Goal: Task Accomplishment & Management: Manage account settings

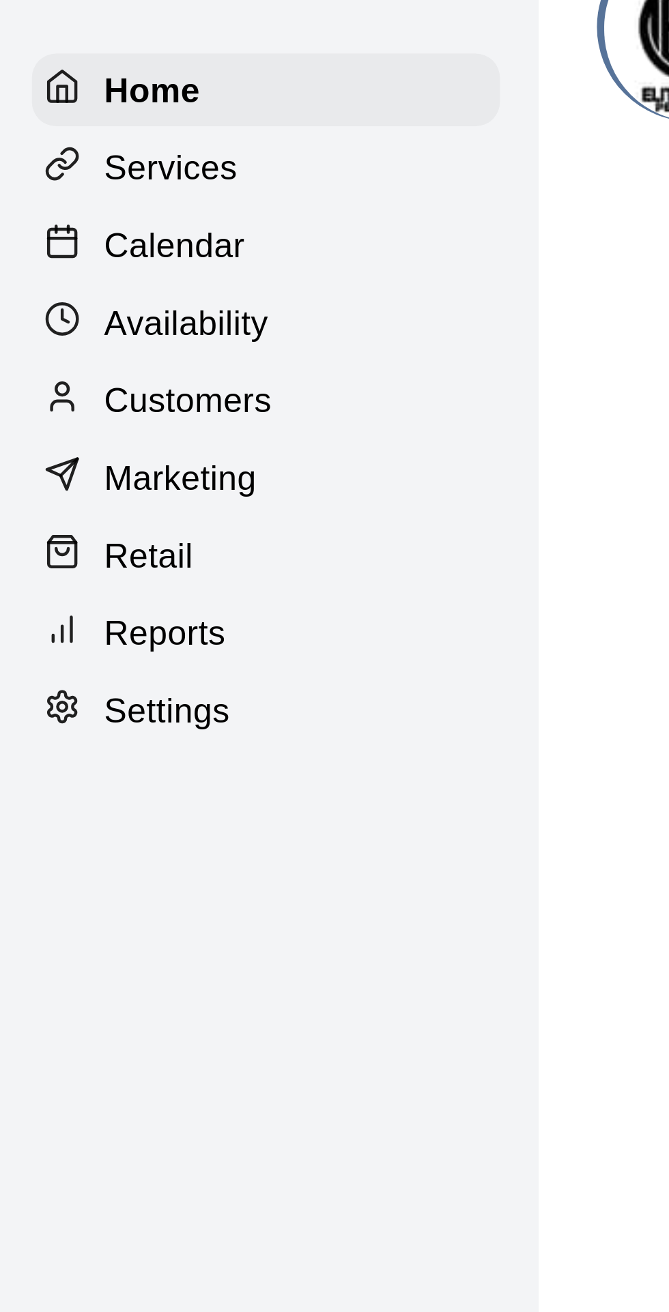
click at [53, 103] on p "Calendar" at bounding box center [51, 105] width 40 height 14
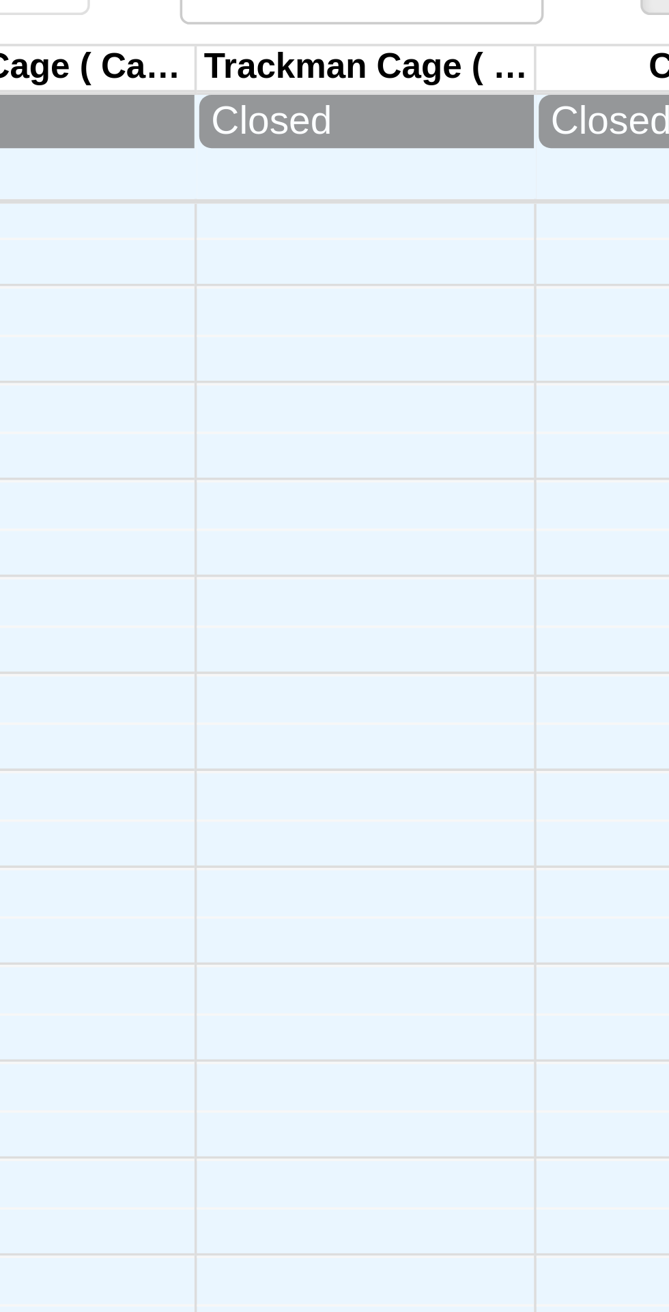
scroll to position [75, 89]
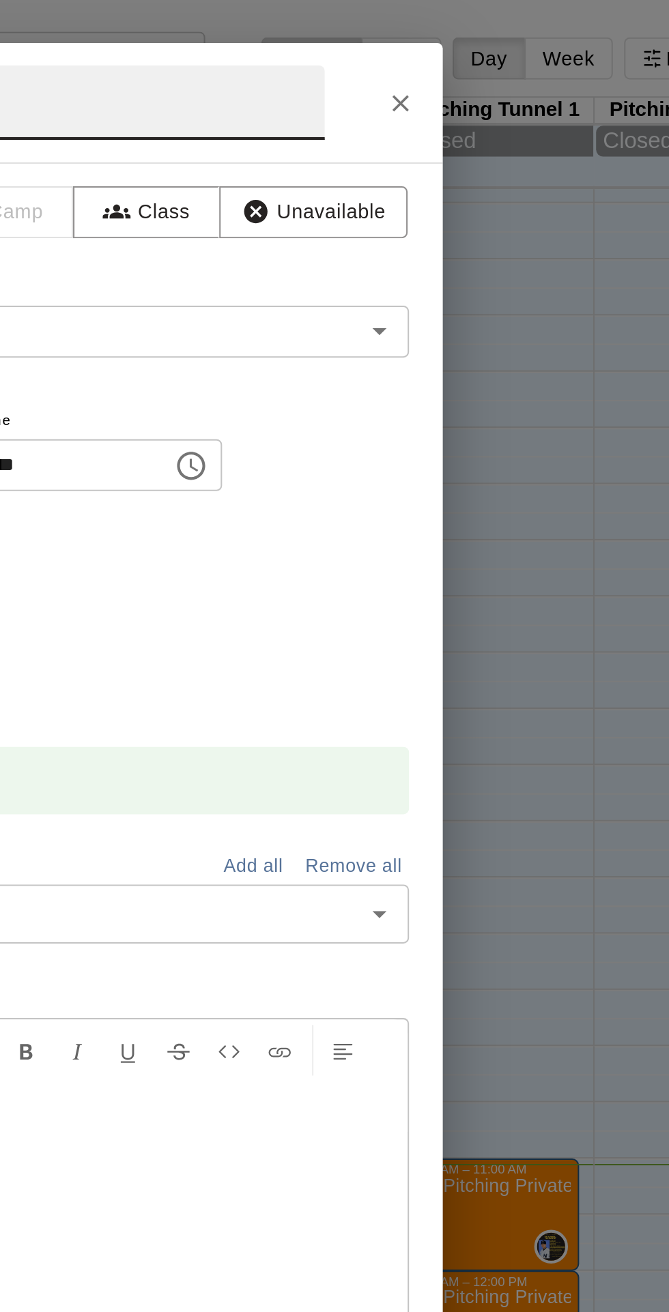
click at [525, 58] on icon "Close" at bounding box center [519, 51] width 14 height 14
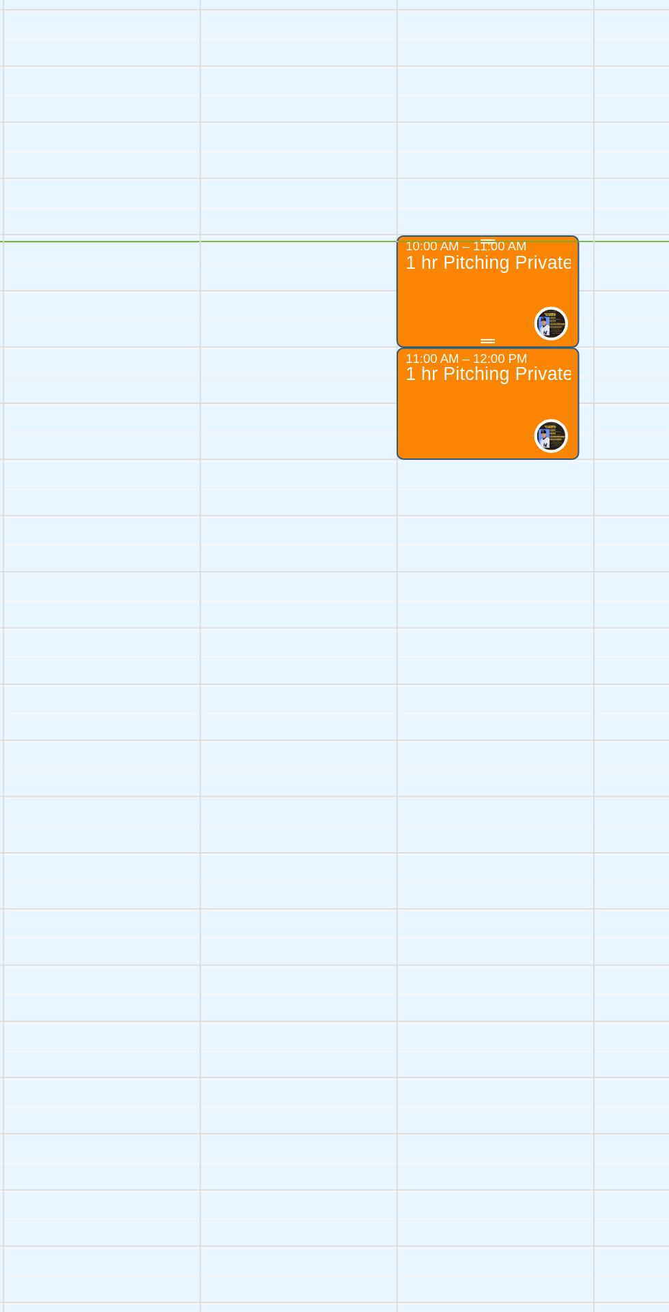
click at [557, 587] on div "1 hr Pitching Private Lesson" at bounding box center [560, 1228] width 80 height 1312
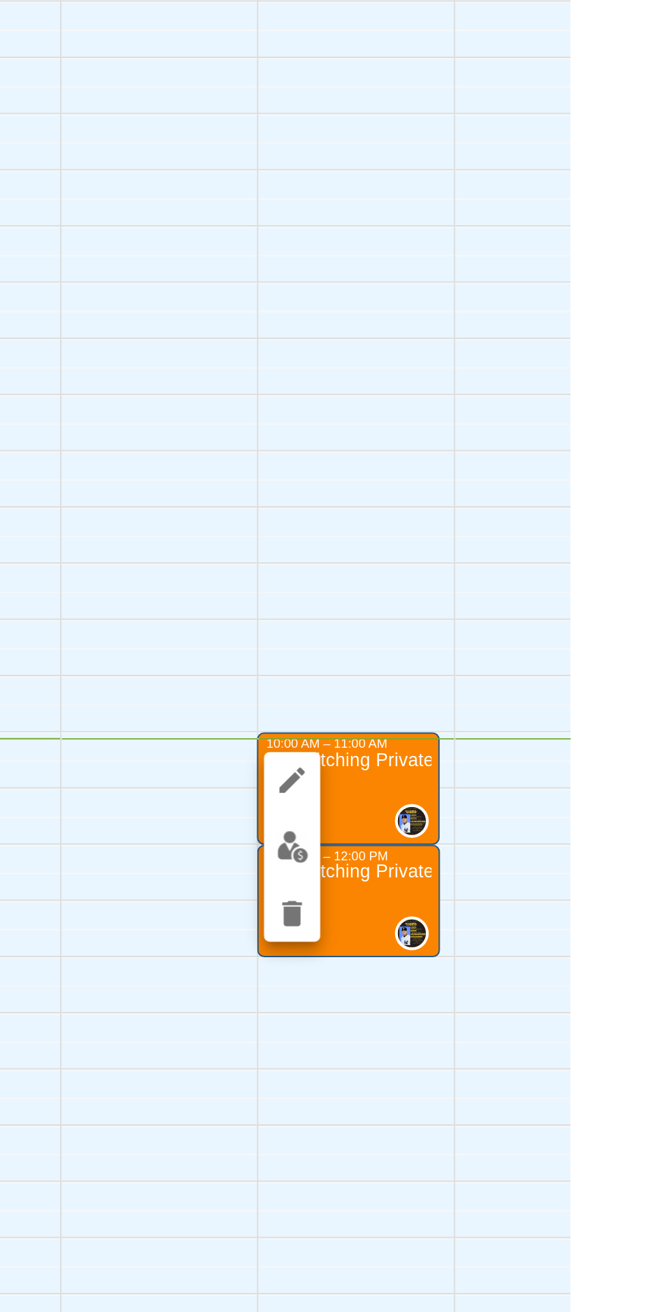
click at [537, 621] on img "edit" at bounding box center [534, 619] width 16 height 16
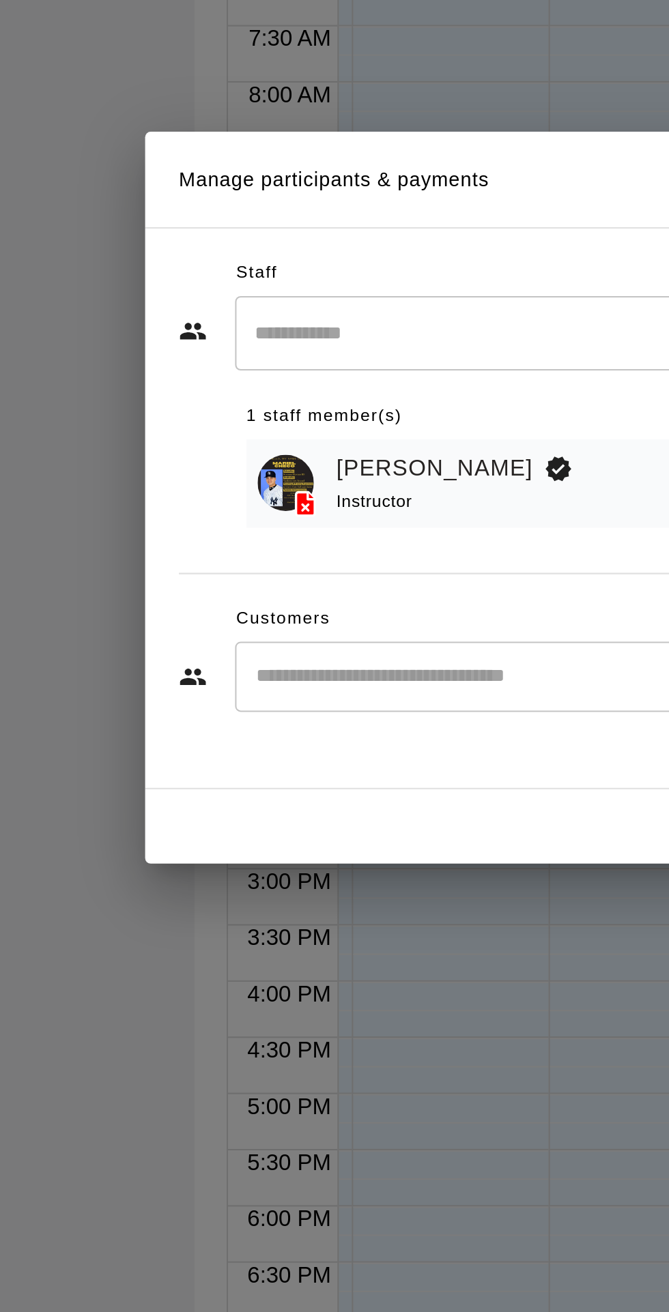
click at [269, 750] on input "Start typing to search customers..." at bounding box center [347, 743] width 337 height 14
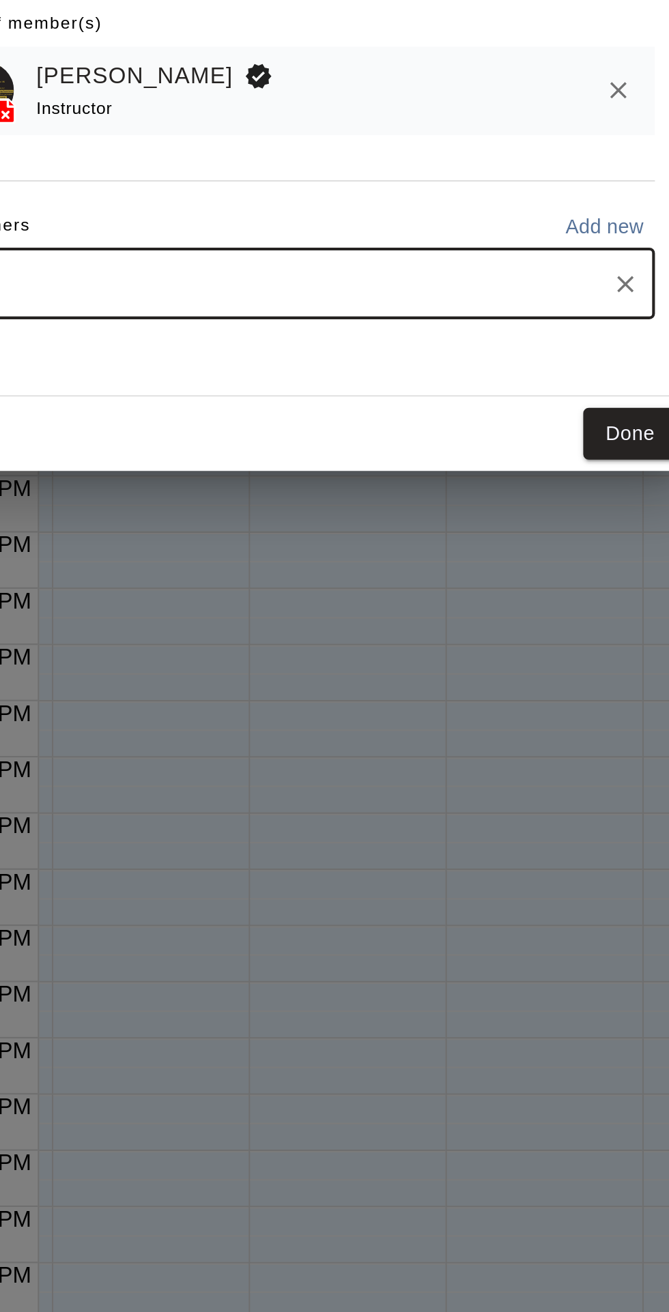
type input "*****"
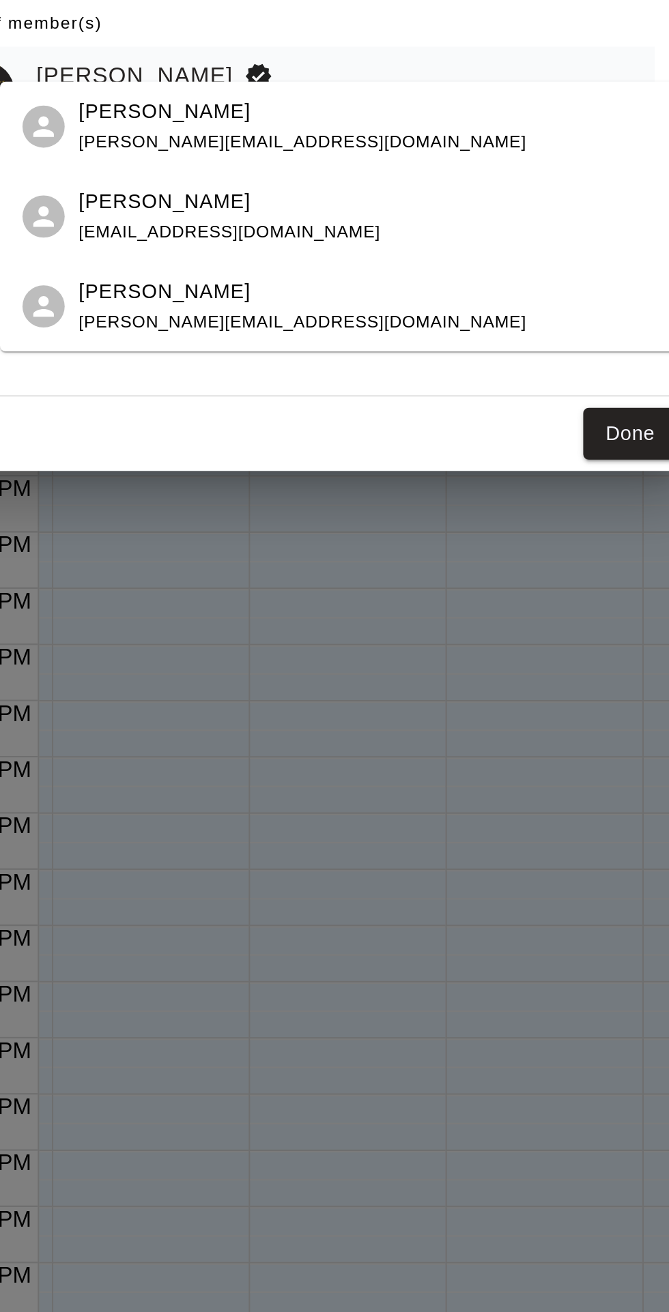
click at [263, 669] on div "[PERSON_NAME] [PERSON_NAME][EMAIL_ADDRESS][DOMAIN_NAME]" at bounding box center [351, 665] width 217 height 29
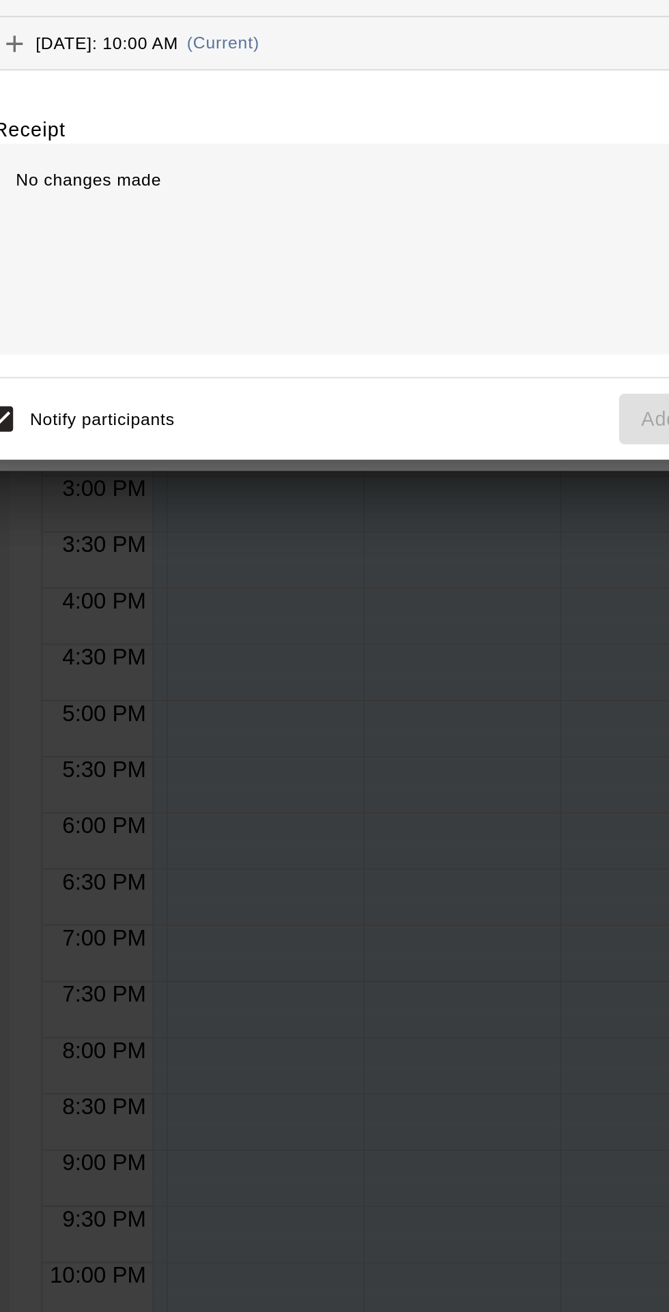
click at [163, 633] on icon "Add" at bounding box center [156, 626] width 14 height 14
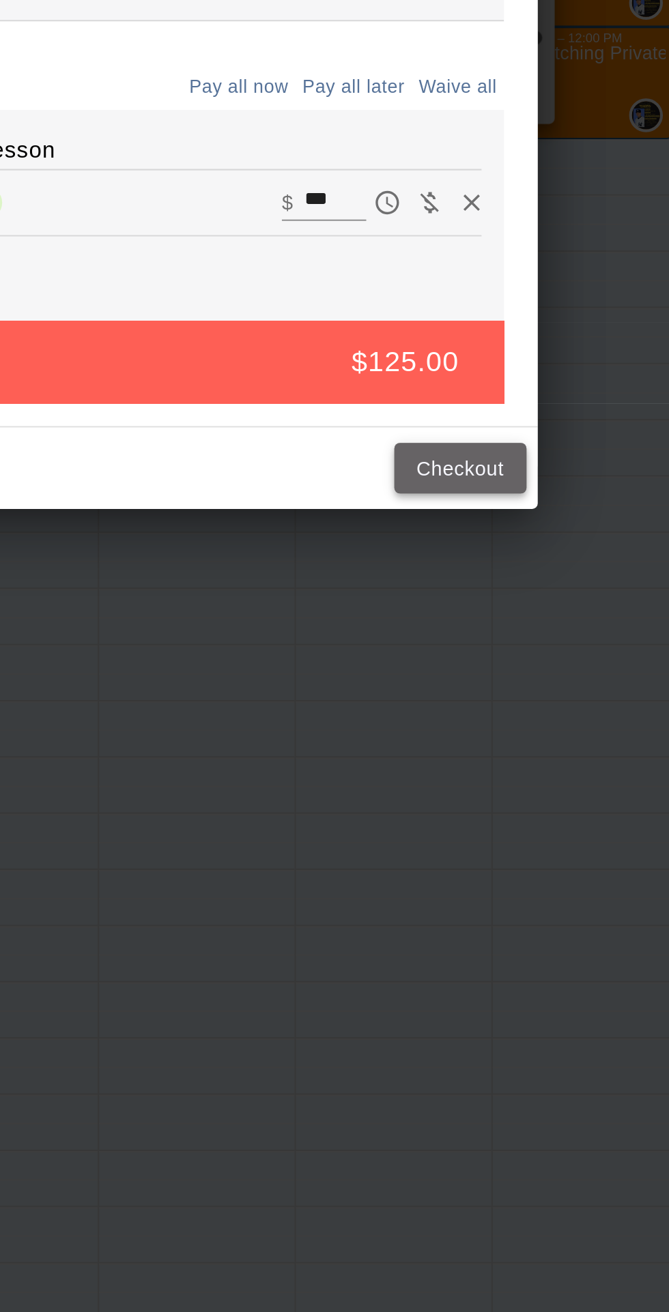
click at [531, 845] on button "Checkout" at bounding box center [501, 832] width 64 height 25
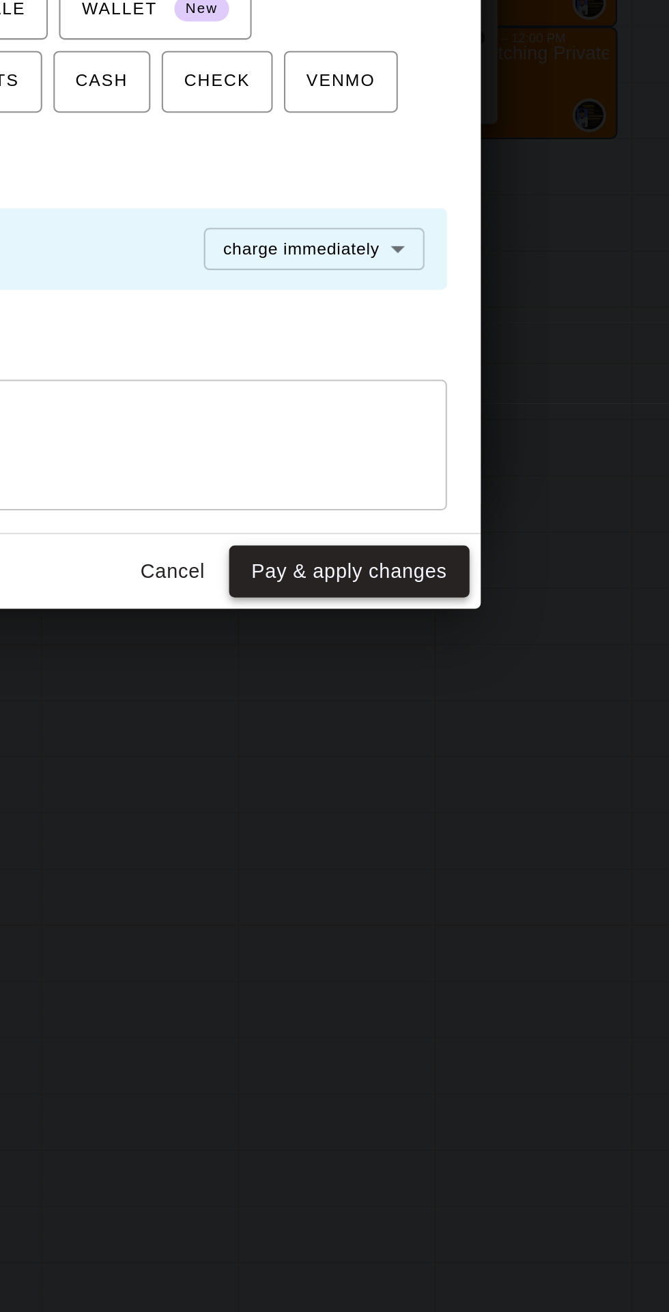
click at [510, 895] on button "Pay & apply changes" at bounding box center [475, 882] width 117 height 25
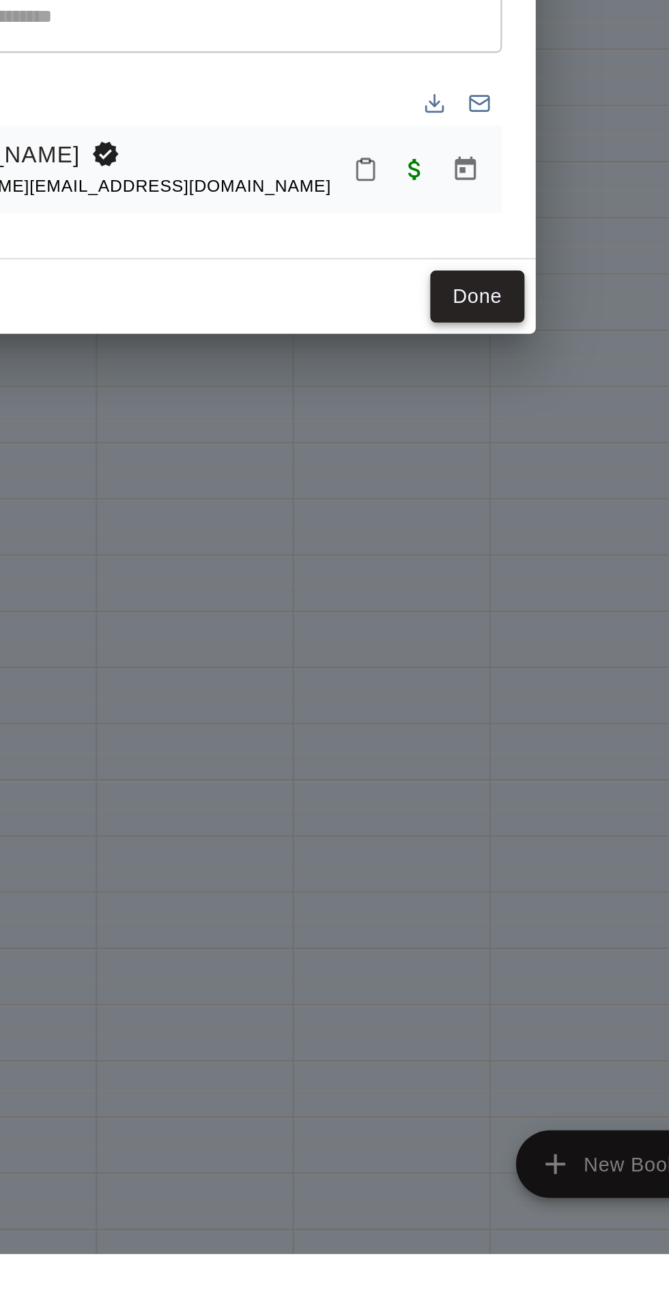
click at [533, 860] on button "Done" at bounding box center [511, 846] width 46 height 25
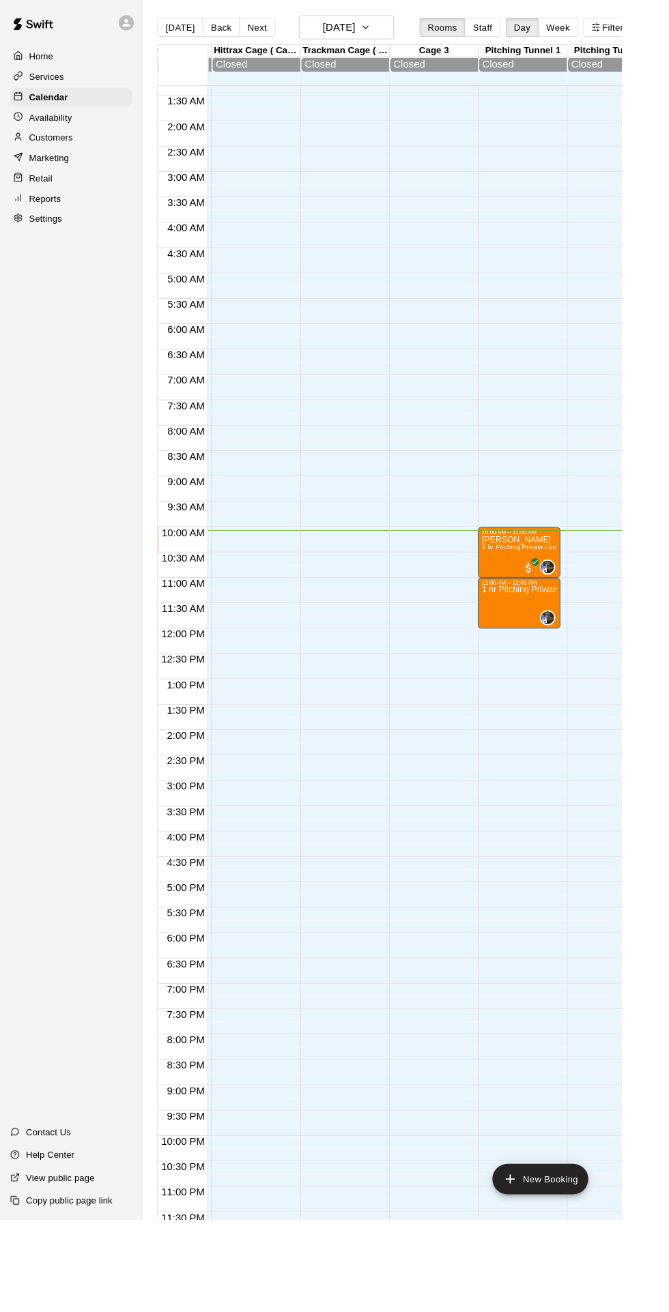
scroll to position [65, 91]
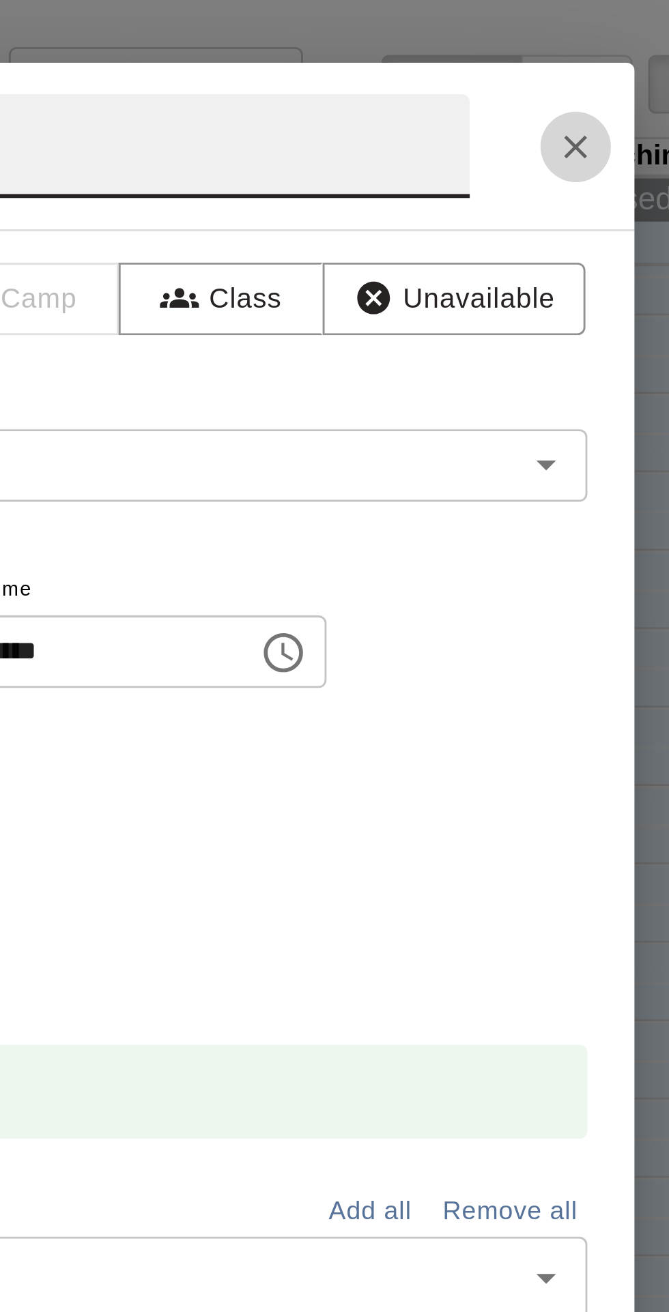
click at [523, 55] on icon "Close" at bounding box center [518, 51] width 8 height 8
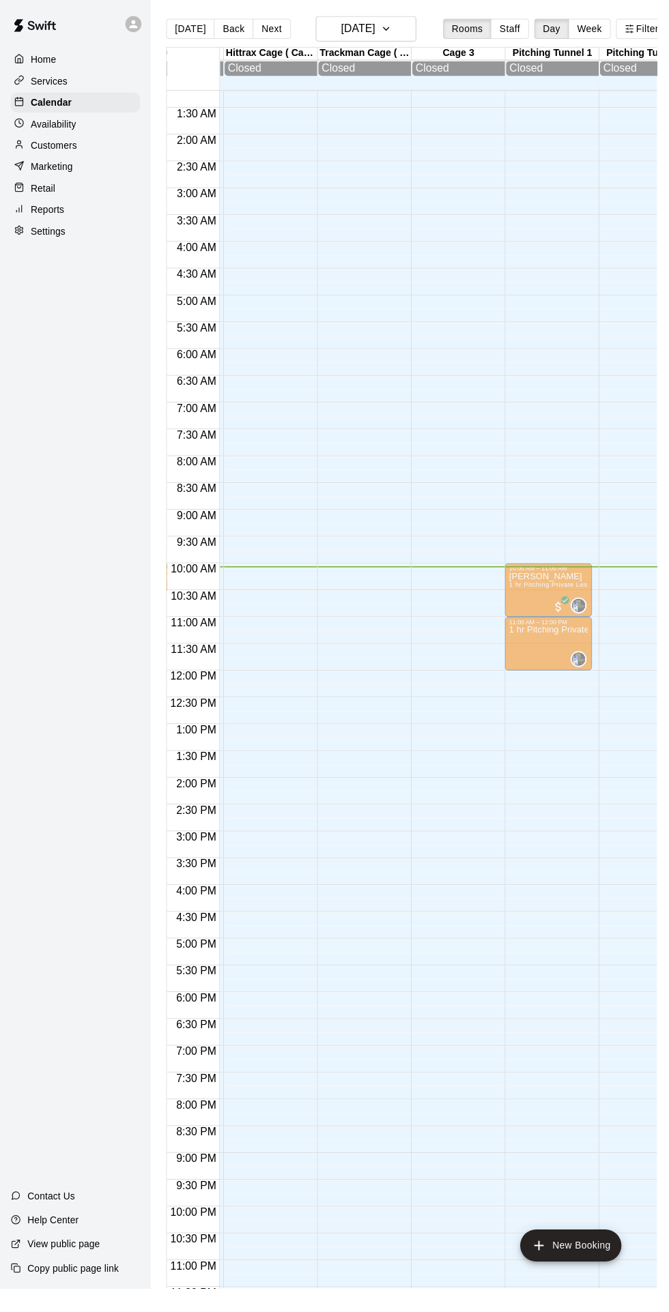
click at [97, 827] on div "Home Services Calendar Availability Customers Marketing Retail Reports Settings…" at bounding box center [76, 656] width 153 height 1312
click at [60, 821] on div "Home Services Calendar Availability Customers Marketing Retail Reports Settings…" at bounding box center [76, 656] width 153 height 1312
click at [557, 616] on div "[PERSON_NAME] 1 hr Pitching Private Lesson" at bounding box center [558, 1239] width 80 height 1312
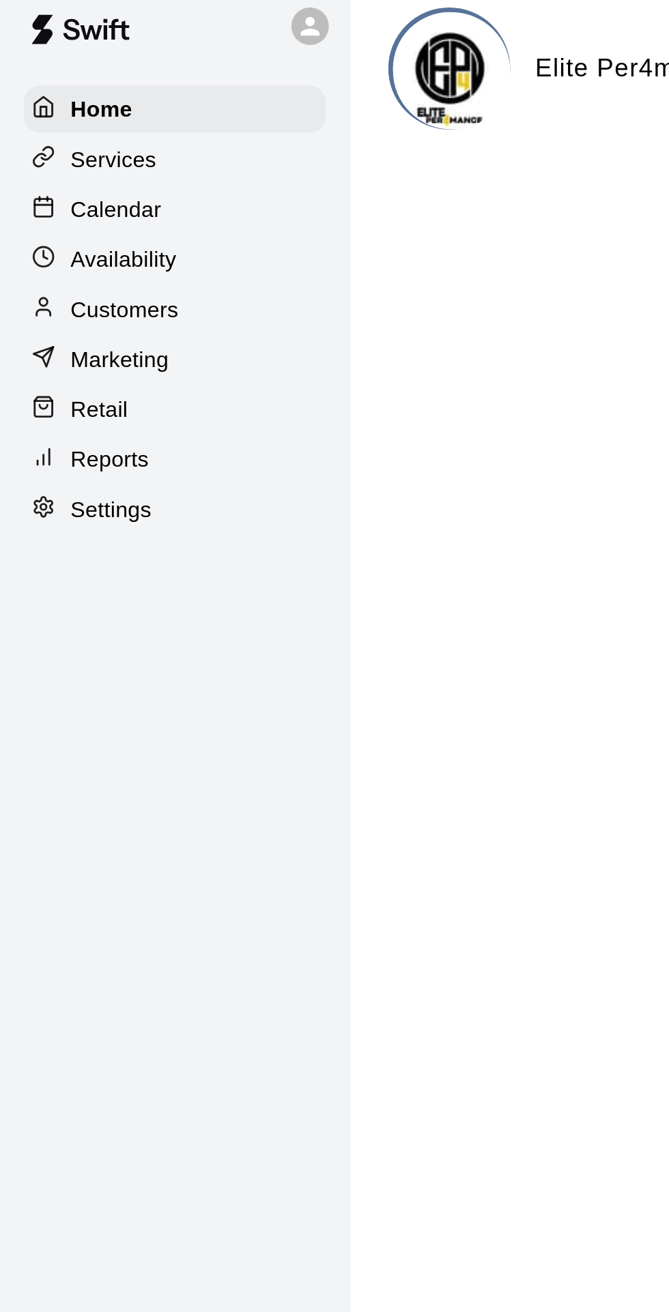
click at [53, 107] on p "Calendar" at bounding box center [51, 105] width 40 height 14
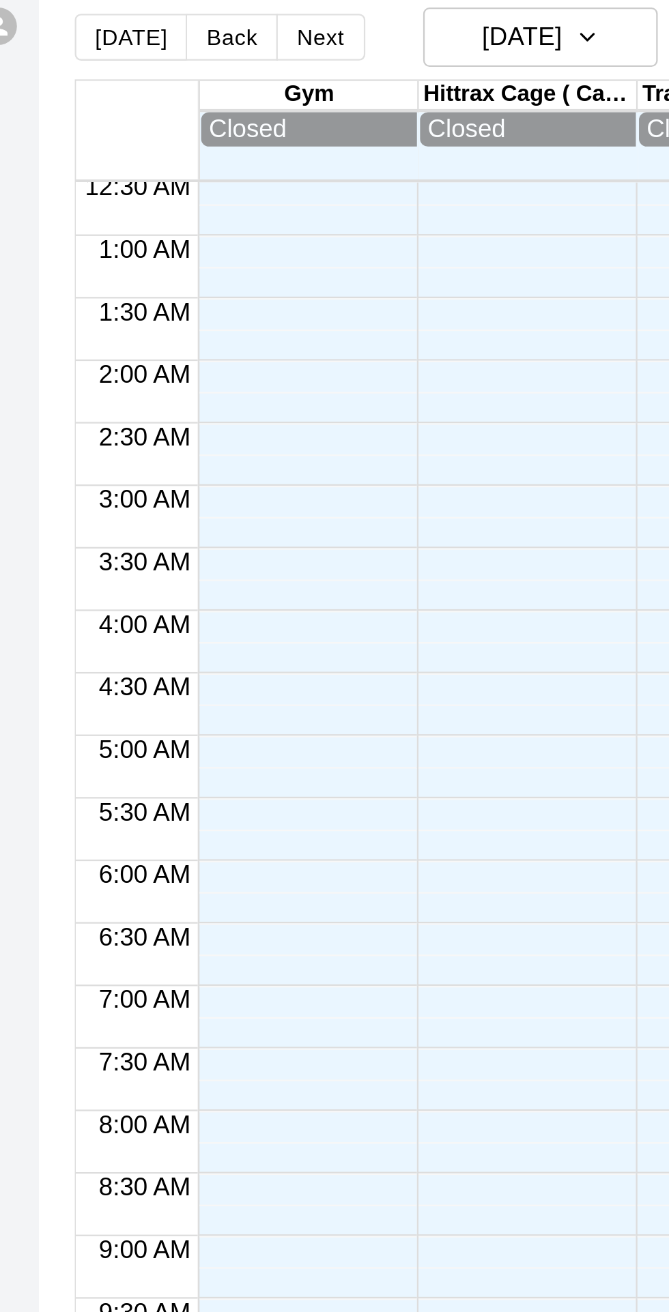
scroll to position [75, 0]
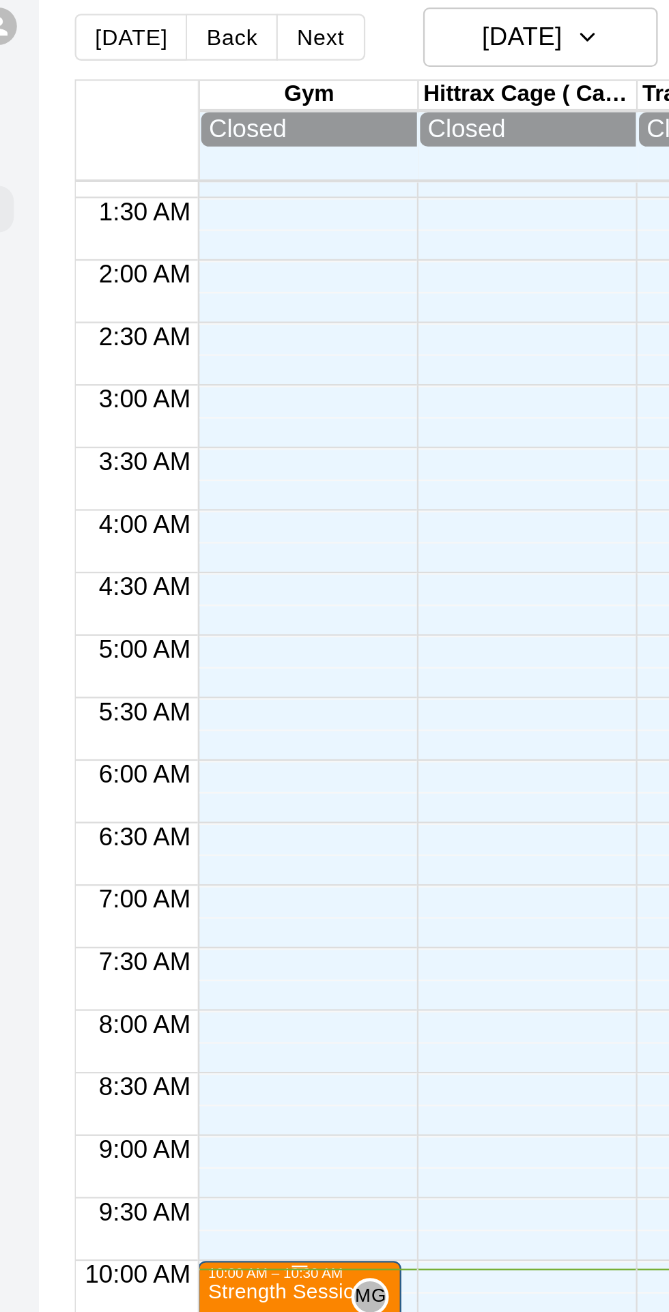
click at [269, 570] on div "10:00 AM – 10:30 AM" at bounding box center [267, 569] width 80 height 7
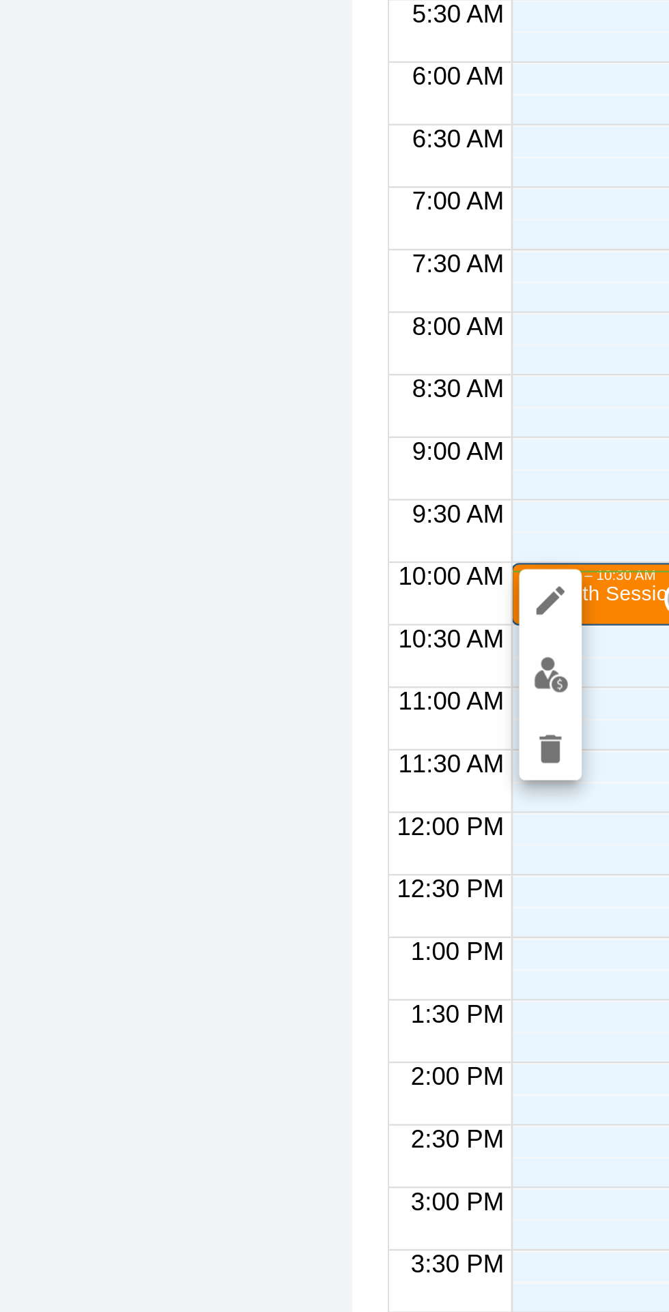
click at [237, 614] on img "edit" at bounding box center [241, 612] width 16 height 16
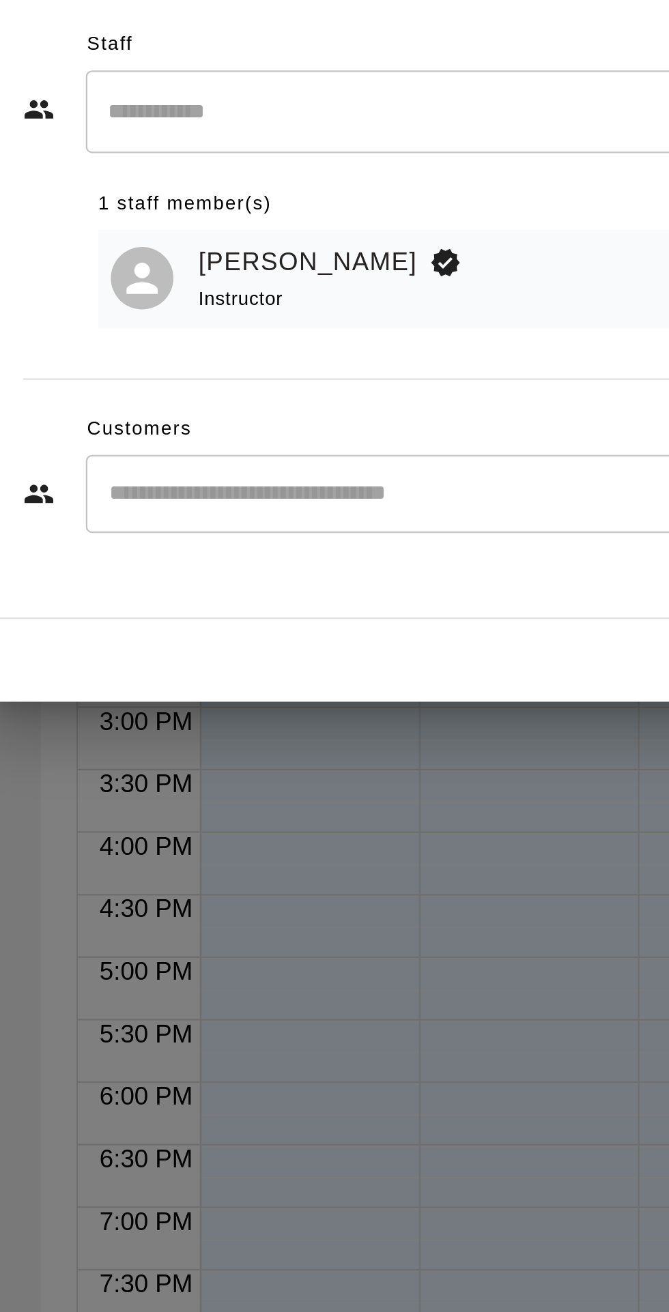
click at [239, 750] on input "Start typing to search customers..." at bounding box center [347, 743] width 337 height 14
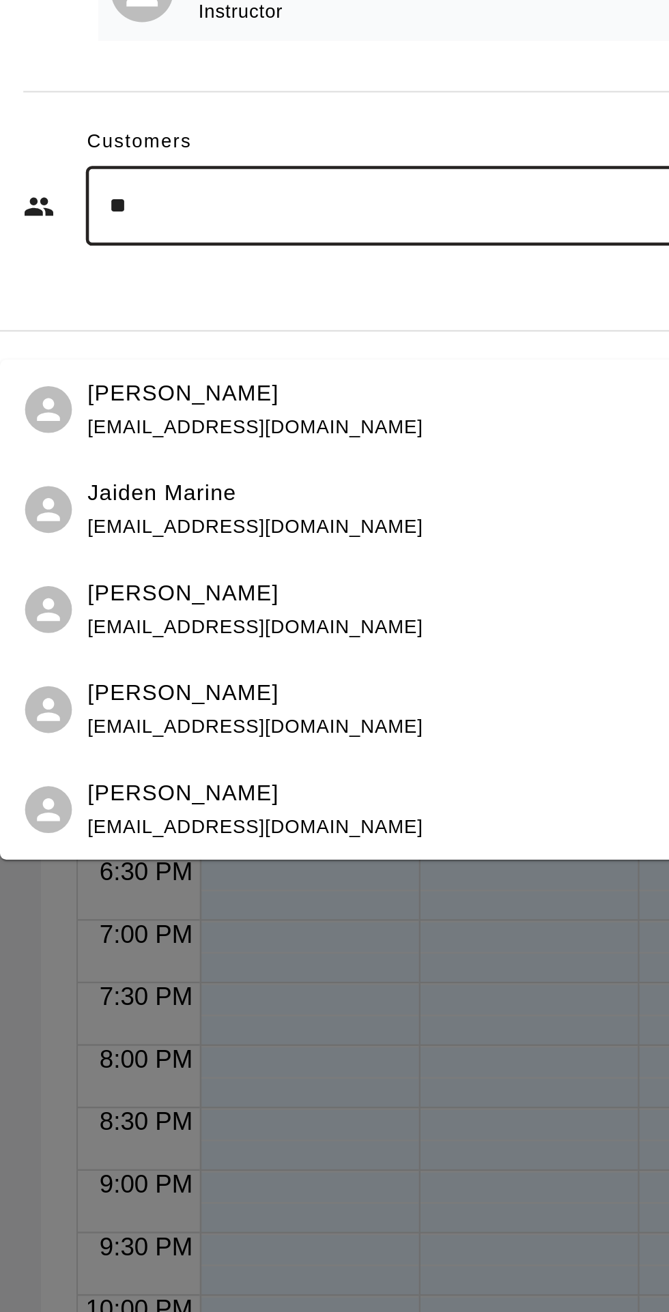
type input "*"
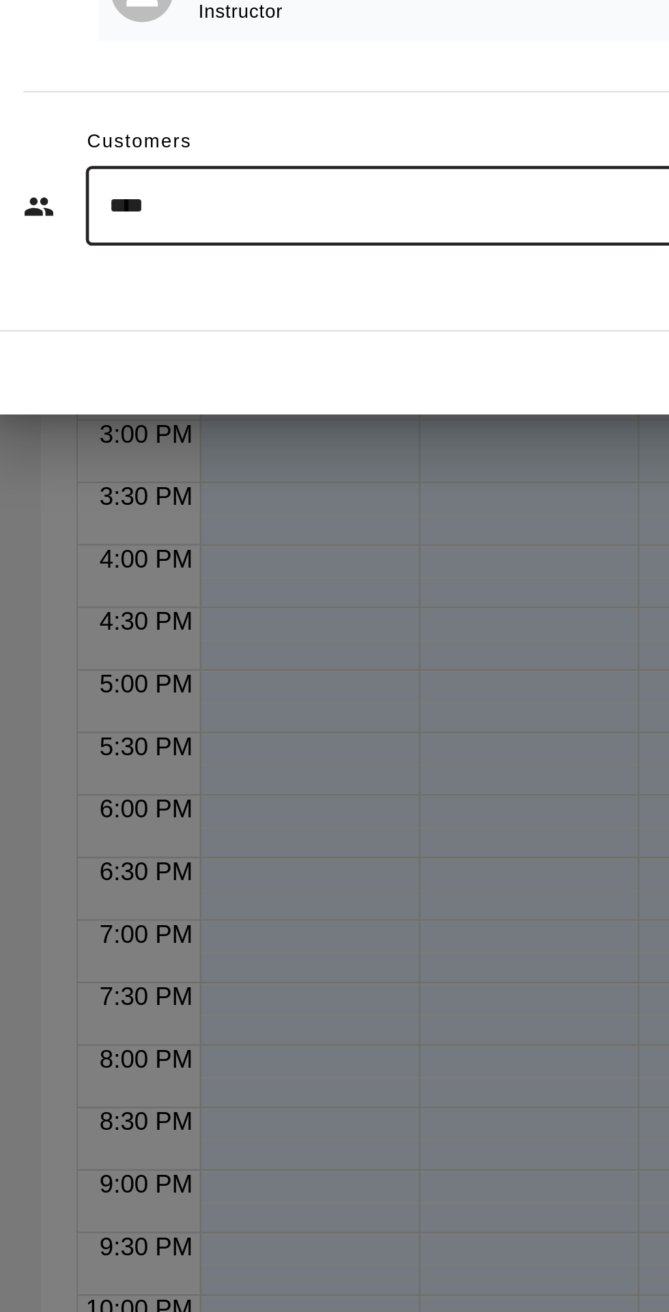
type input "*****"
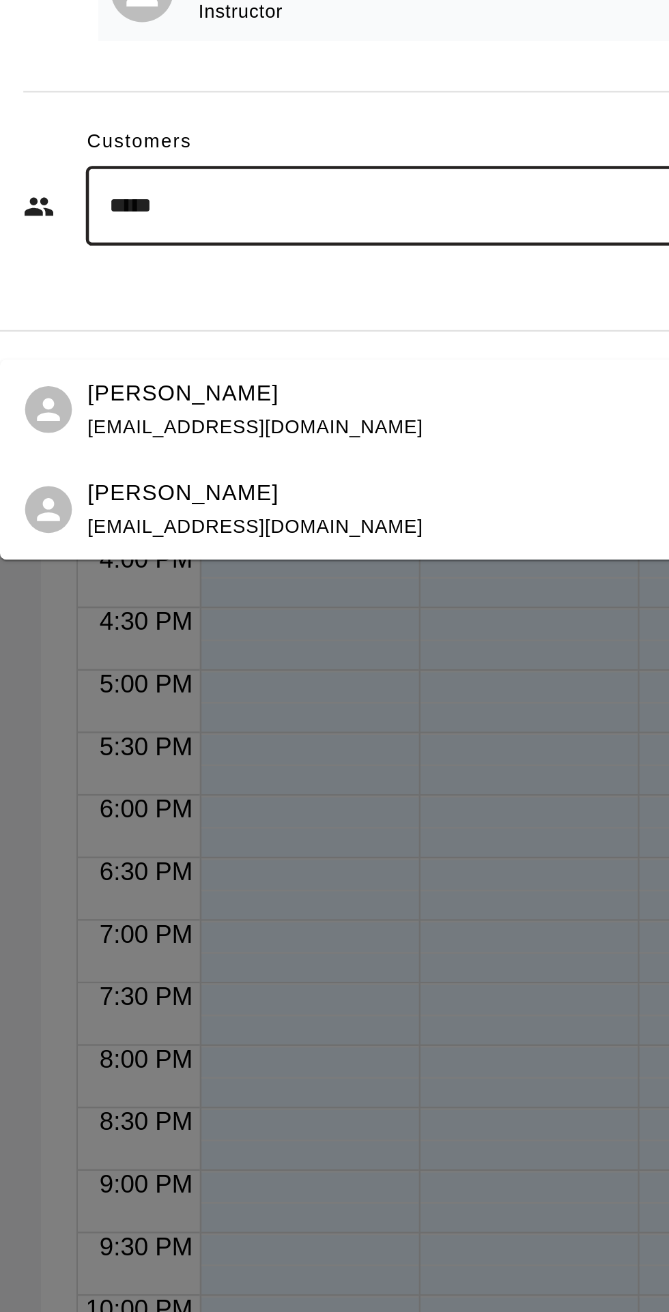
click at [201, 825] on p "Ayden Villodas" at bounding box center [215, 824] width 83 height 14
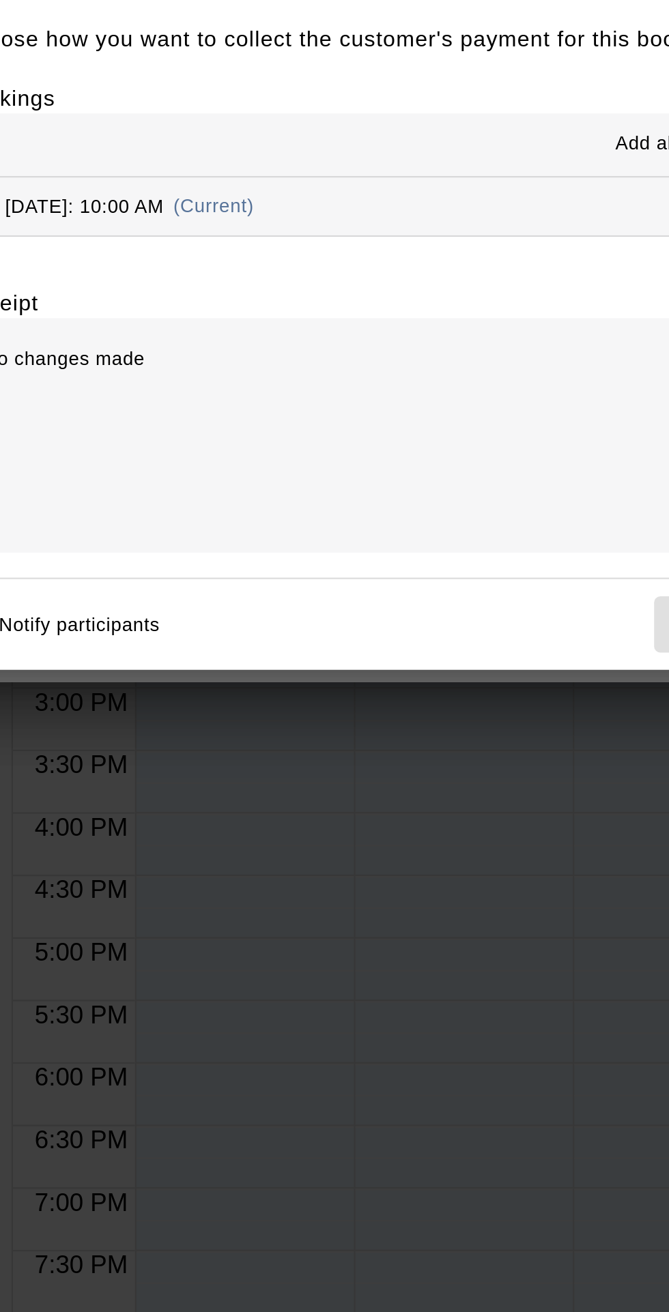
click at [163, 633] on icon "Add" at bounding box center [156, 626] width 14 height 14
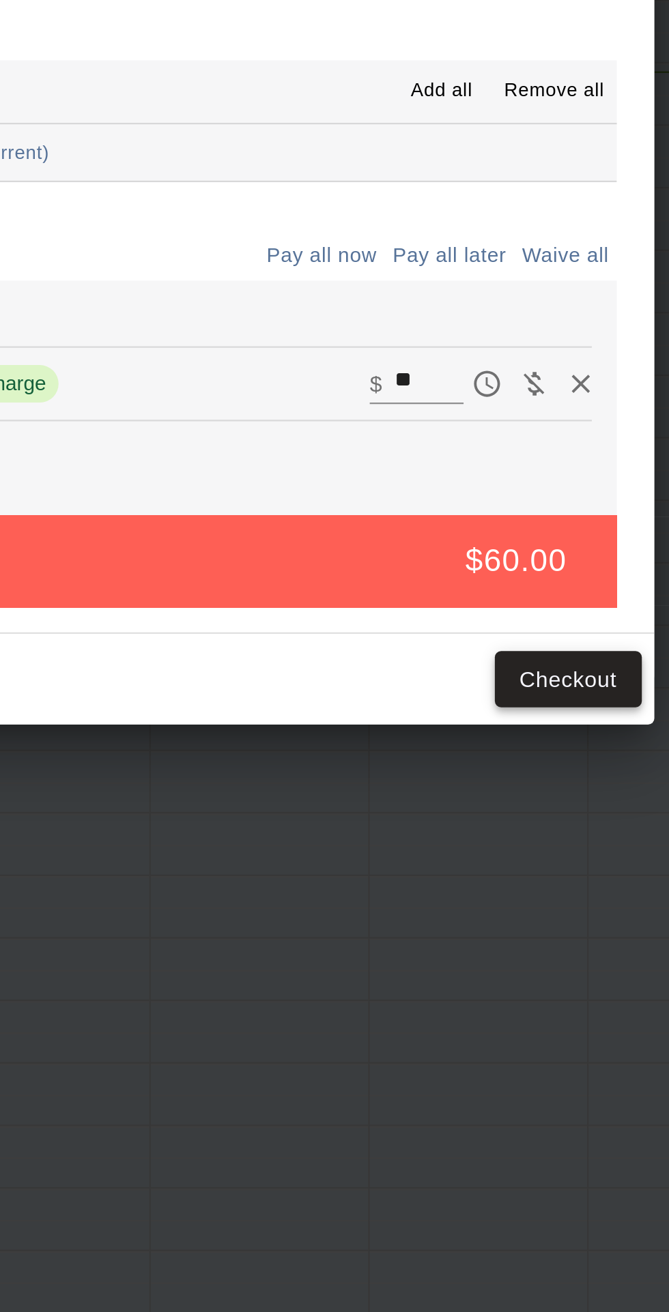
click at [519, 845] on button "Checkout" at bounding box center [501, 832] width 64 height 25
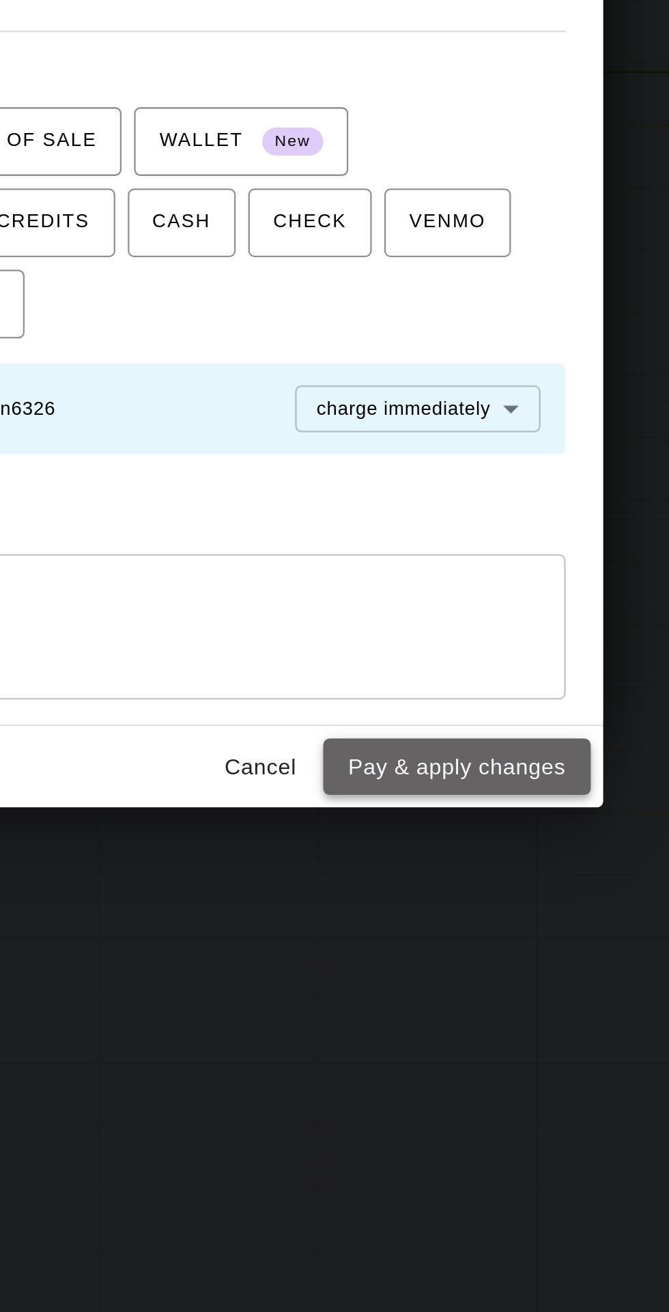
click at [499, 883] on button "Pay & apply changes" at bounding box center [475, 870] width 117 height 25
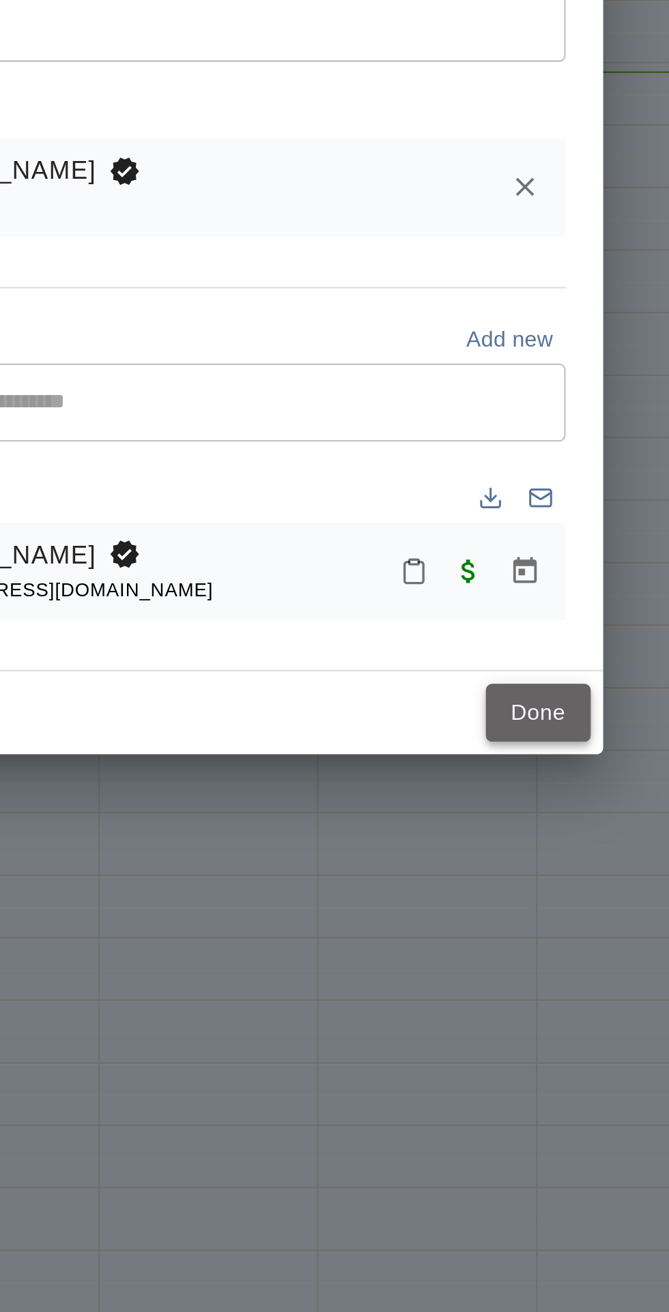
click at [529, 860] on button "Done" at bounding box center [511, 846] width 46 height 25
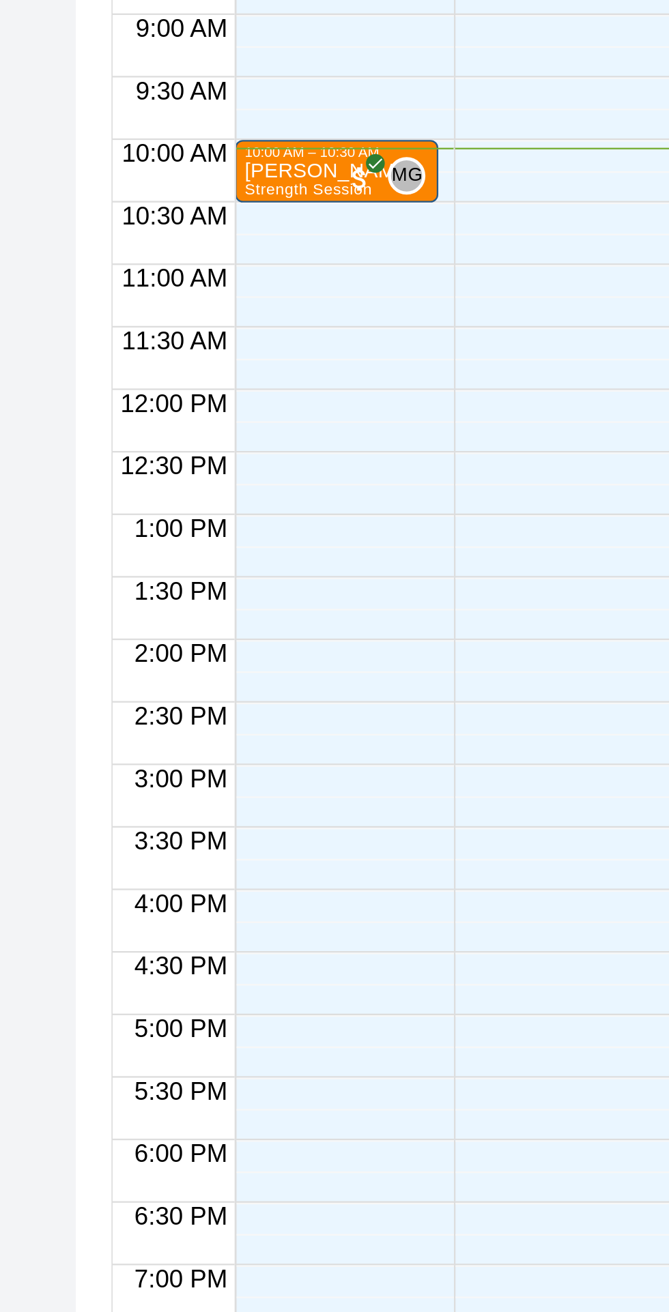
scroll to position [0, 0]
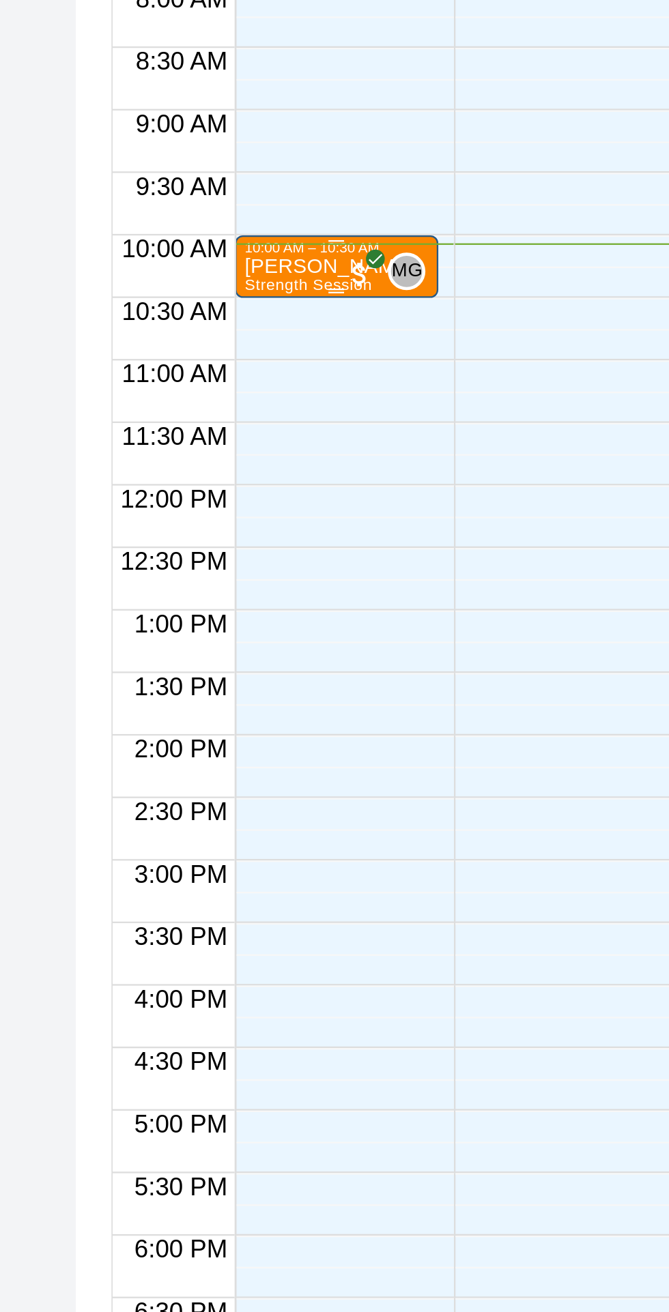
click at [258, 652] on p "Ayden Villodas" at bounding box center [264, 652] width 74 height 0
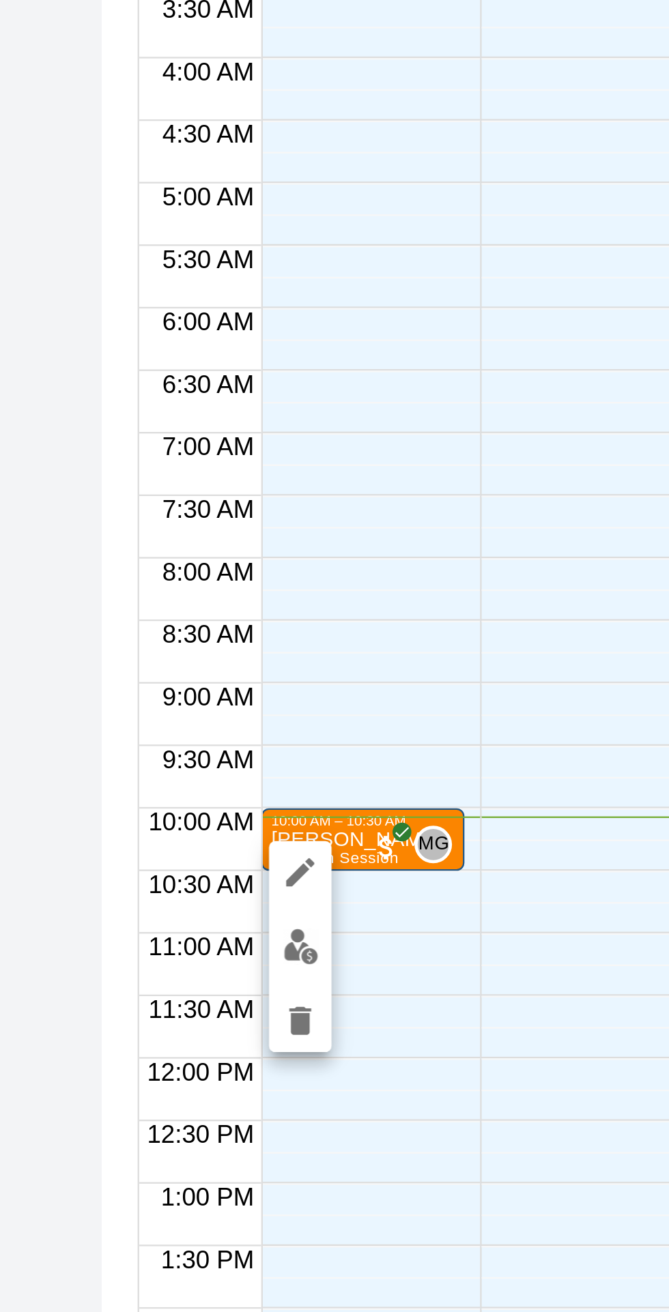
click at [239, 703] on img "edit" at bounding box center [241, 699] width 16 height 16
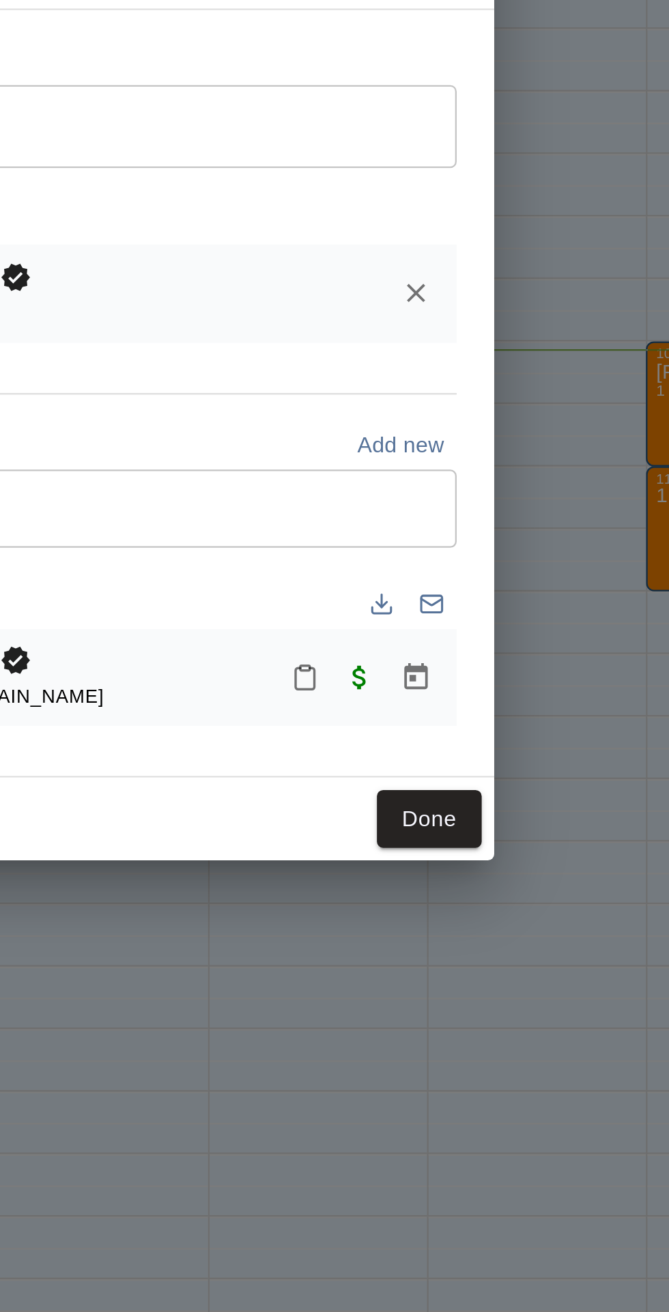
click at [463, 791] on icon "Mark attendance" at bounding box center [456, 785] width 12 height 12
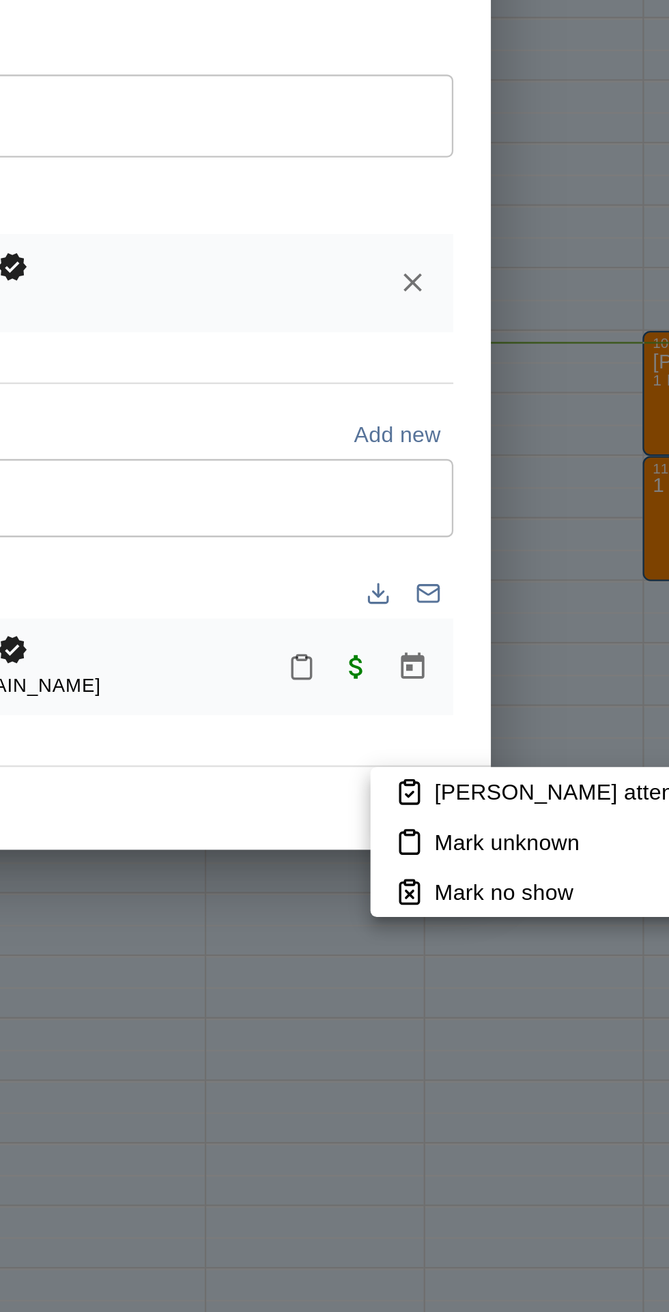
click at [552, 840] on p "Mark attended" at bounding box center [574, 840] width 121 height 14
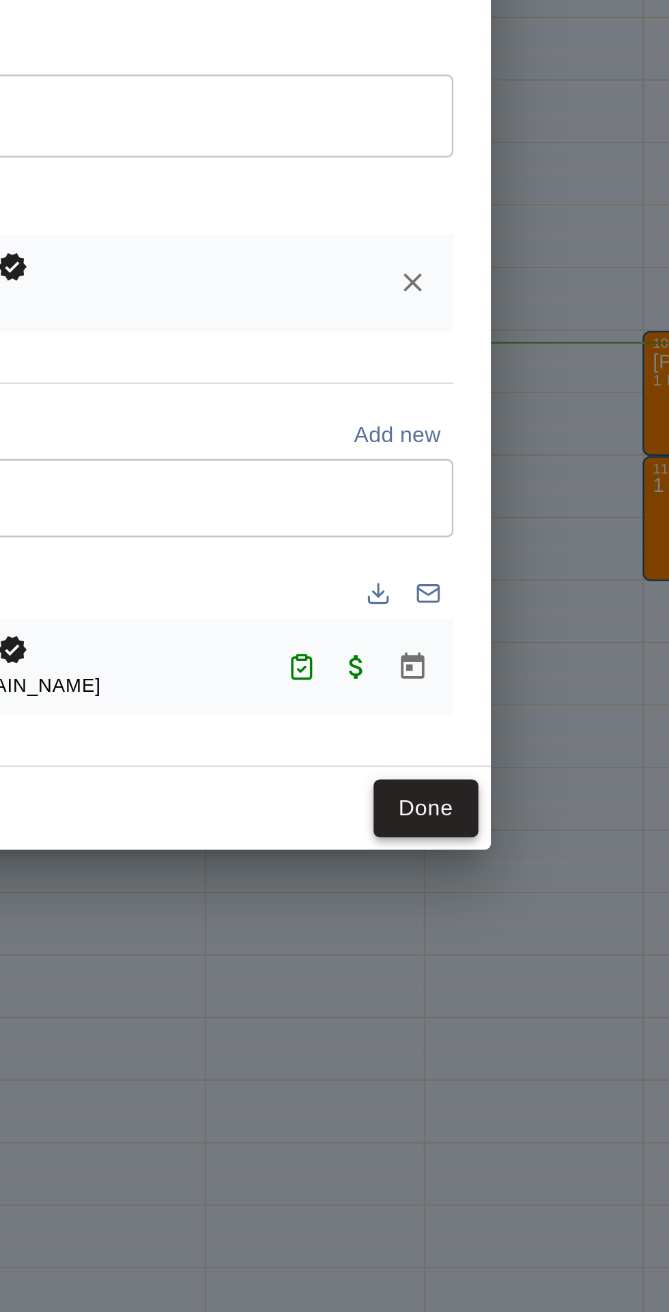
click at [532, 860] on button "Done" at bounding box center [511, 846] width 46 height 25
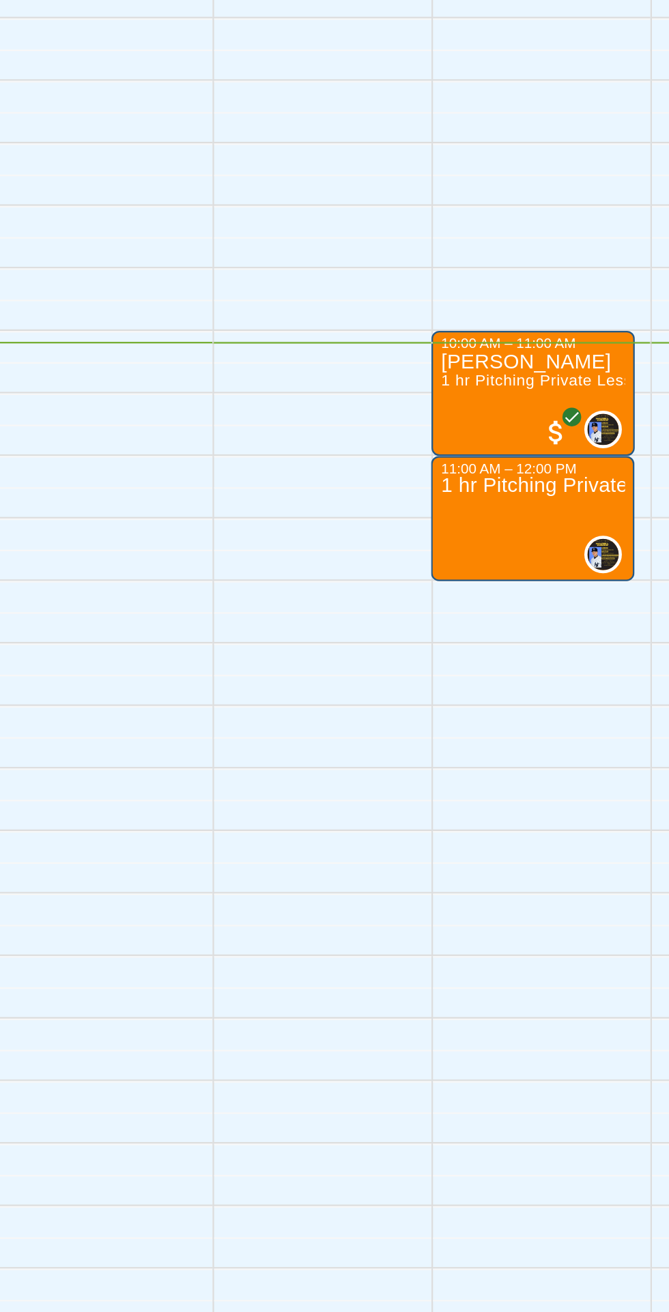
scroll to position [0, 92]
click at [557, 667] on div "[PERSON_NAME] 1 hr Pitching Private Lesson" at bounding box center [557, 1303] width 80 height 1312
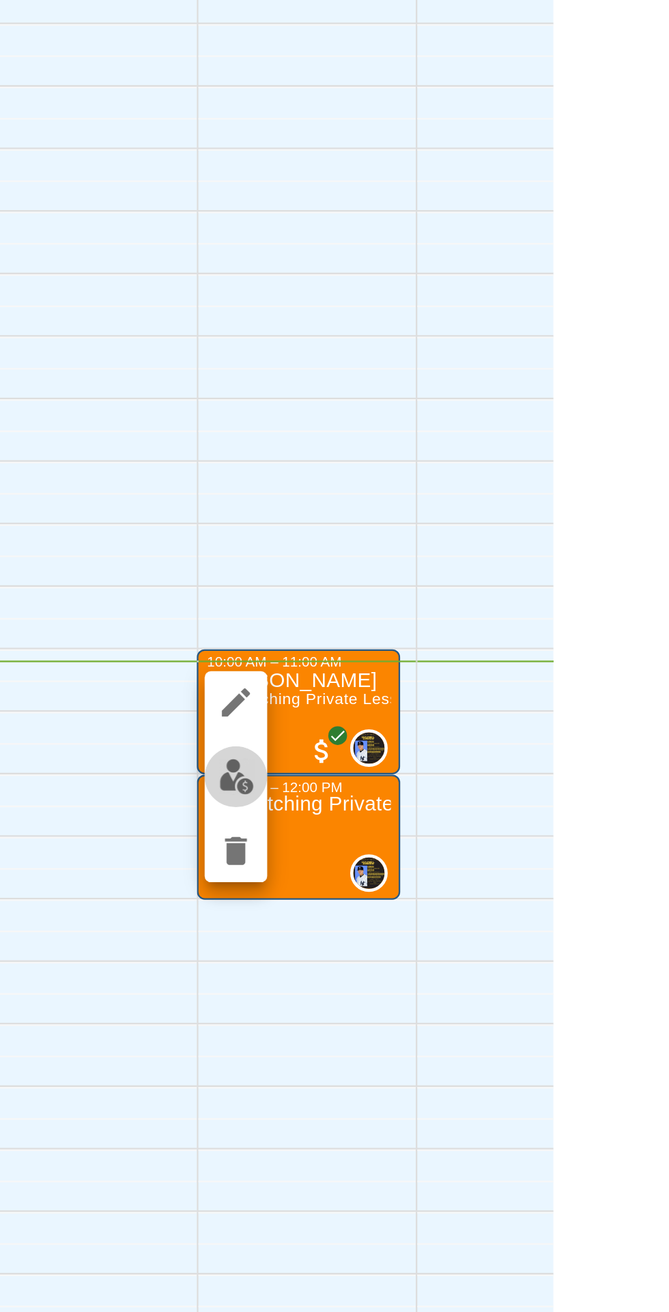
click at [523, 699] on img "edit" at bounding box center [531, 694] width 16 height 16
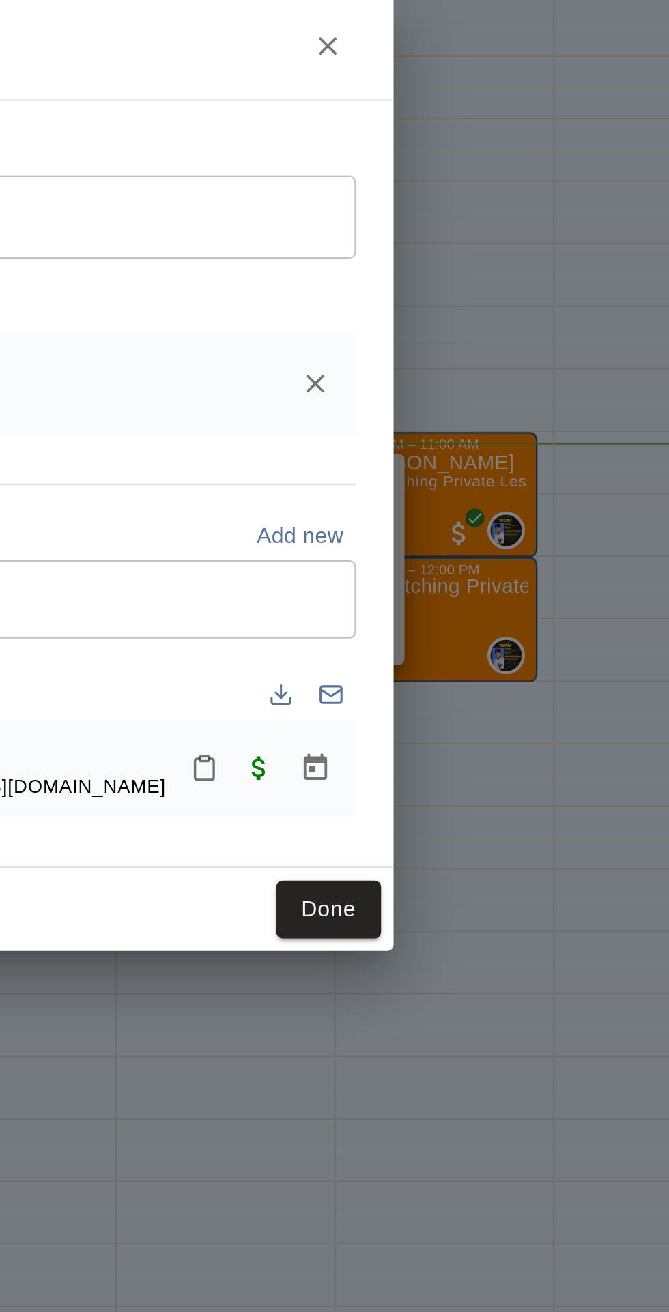
click at [460, 791] on icon "Mark attendance" at bounding box center [456, 786] width 8 height 10
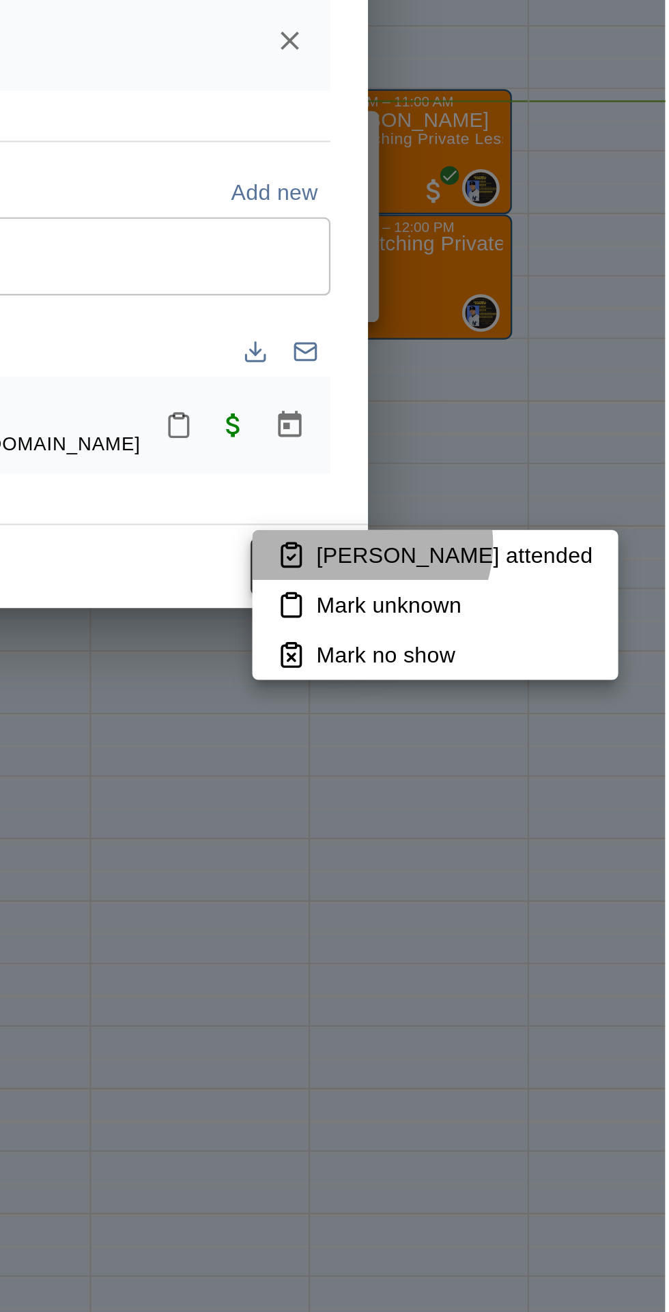
click at [536, 837] on p "Mark attended" at bounding box center [576, 842] width 121 height 14
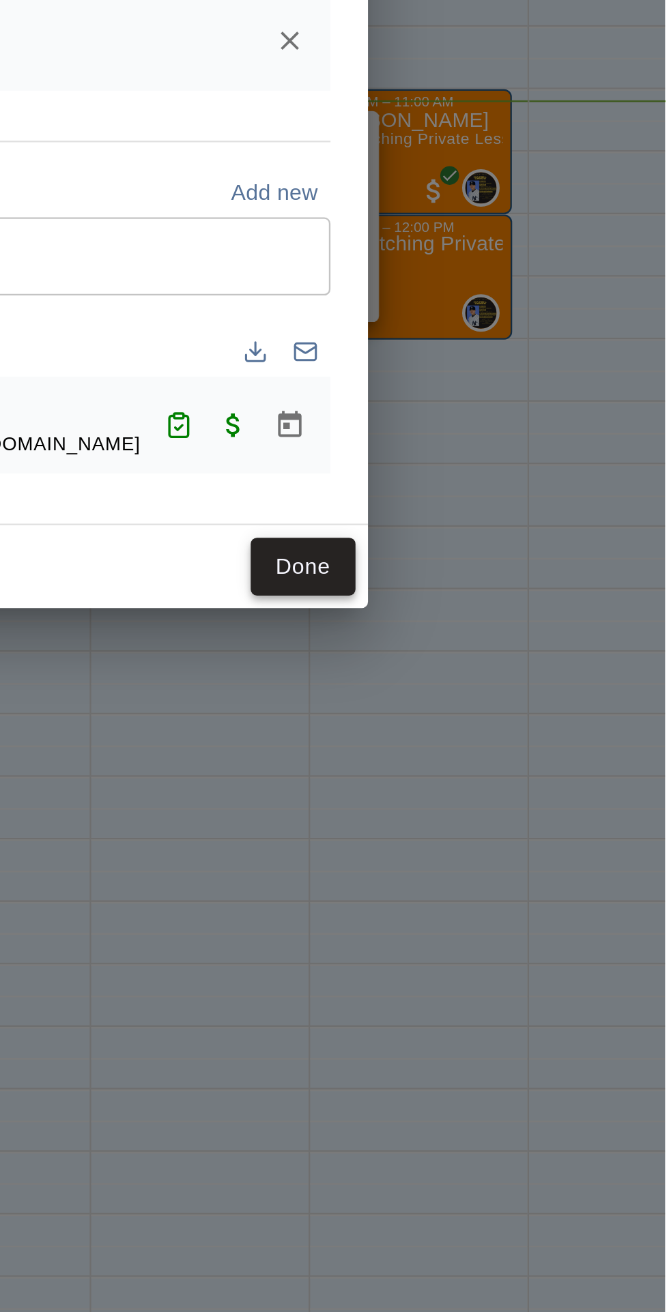
click at [533, 860] on button "Done" at bounding box center [511, 846] width 46 height 25
